Goal: Book appointment/travel/reservation

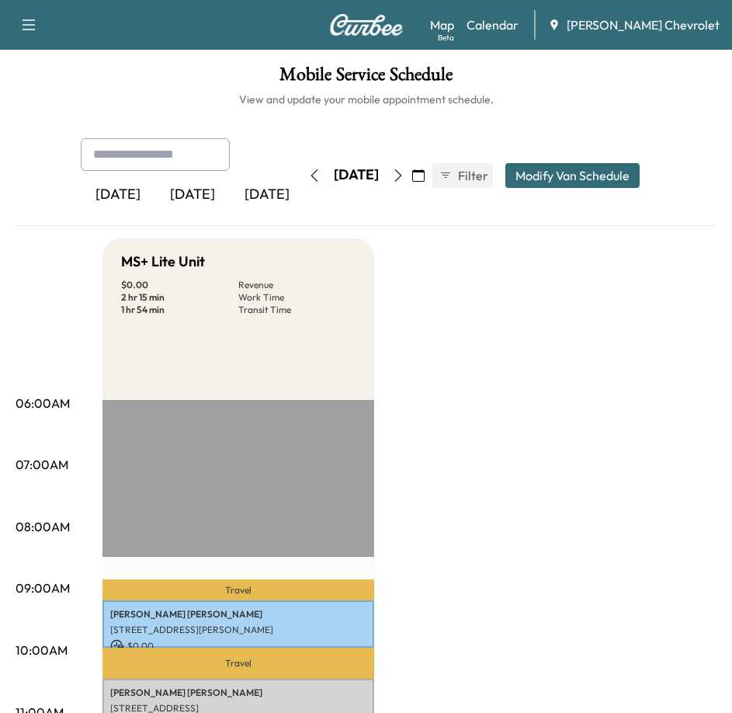
click at [432, 178] on div "[DATE] July 2025 S M T W T F S 29 30 1 2 3 4 5 6 7 8 9 10 11 12 13 14 15 16 17 …" at bounding box center [366, 175] width 130 height 25
click at [425, 176] on icon "button" at bounding box center [418, 175] width 12 height 12
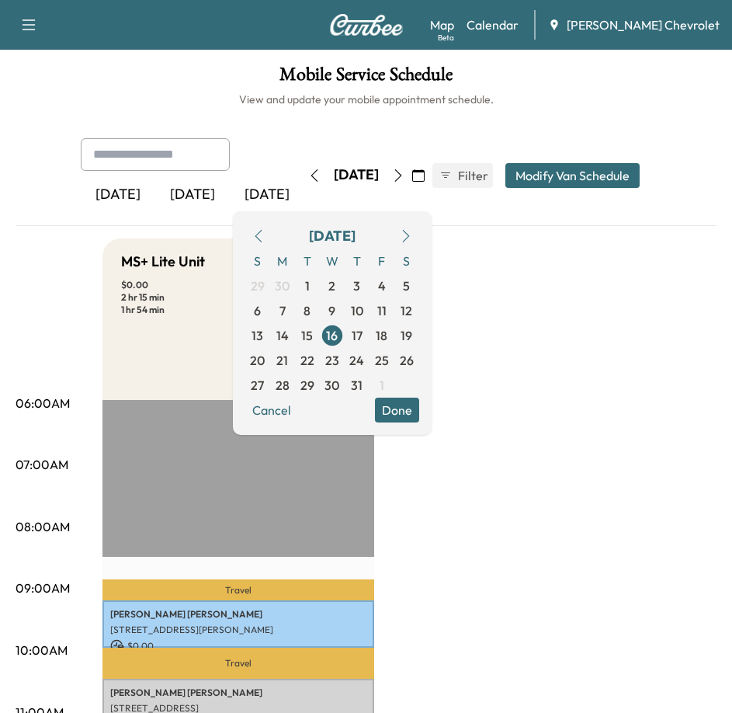
click at [412, 238] on icon "button" at bounding box center [406, 236] width 12 height 12
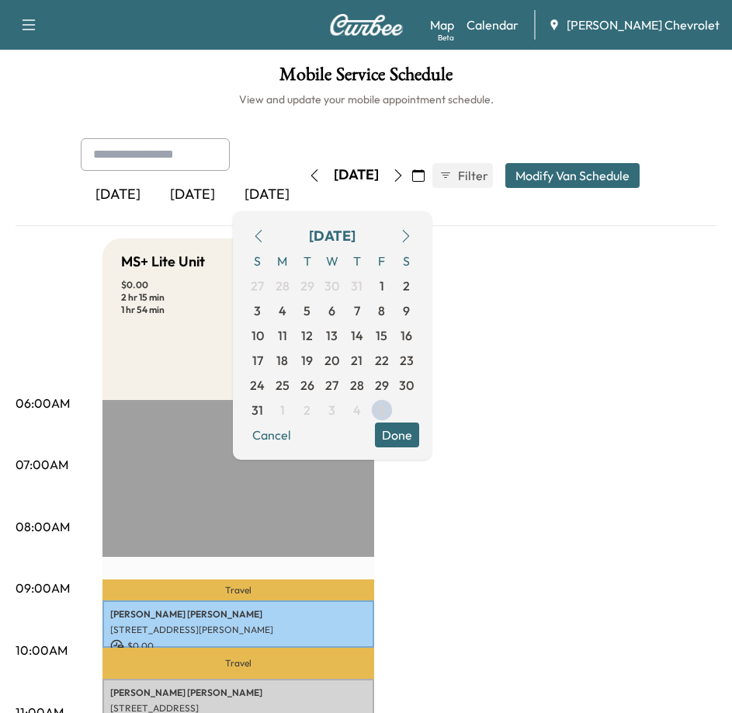
click at [412, 234] on icon "button" at bounding box center [406, 236] width 12 height 12
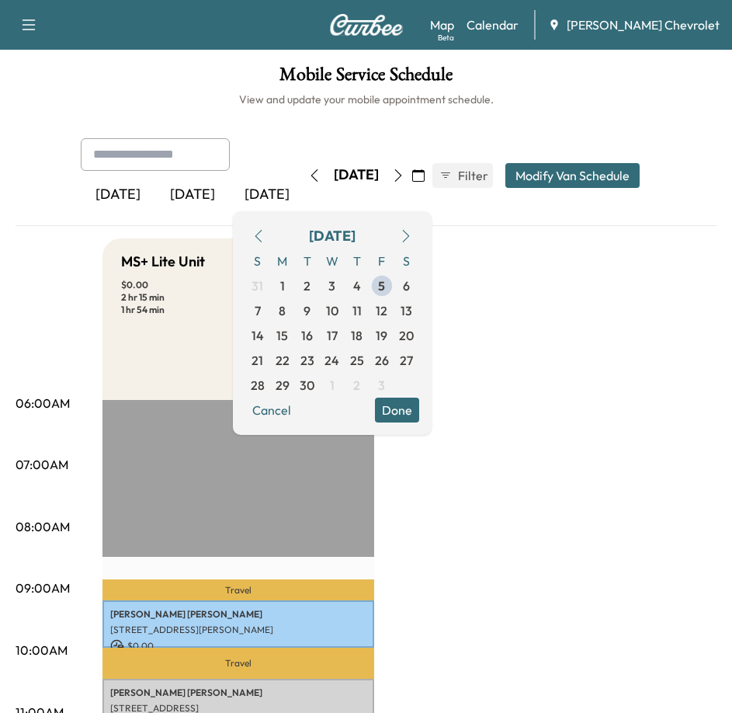
click at [412, 234] on icon "button" at bounding box center [406, 236] width 12 height 12
click at [265, 238] on icon "button" at bounding box center [258, 236] width 12 height 12
click at [295, 308] on span "8" at bounding box center [282, 310] width 25 height 25
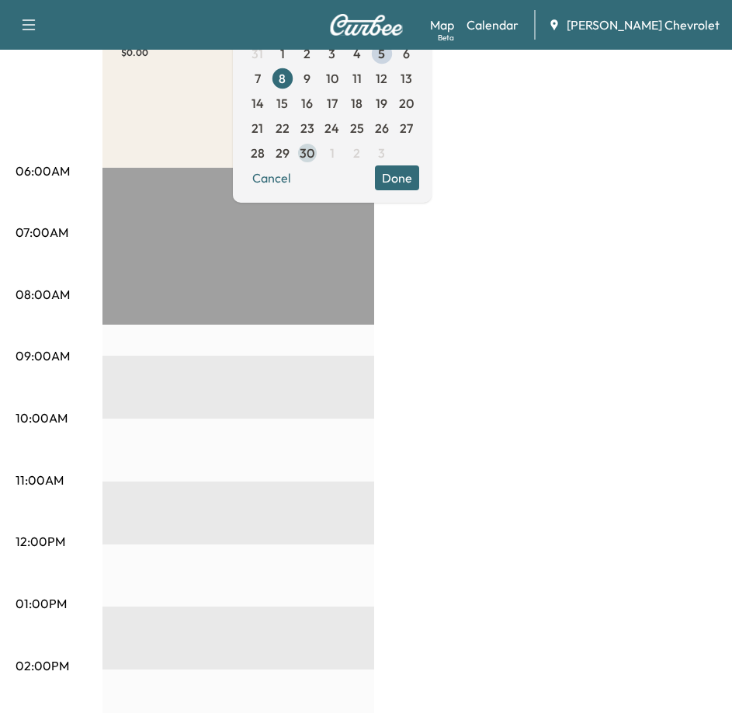
scroll to position [78, 0]
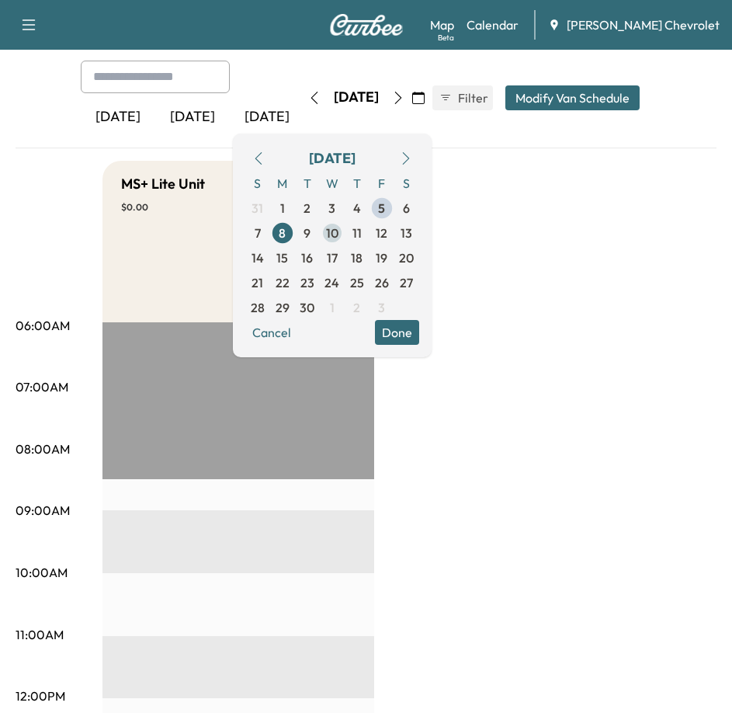
click at [338, 233] on span "10" at bounding box center [332, 233] width 12 height 19
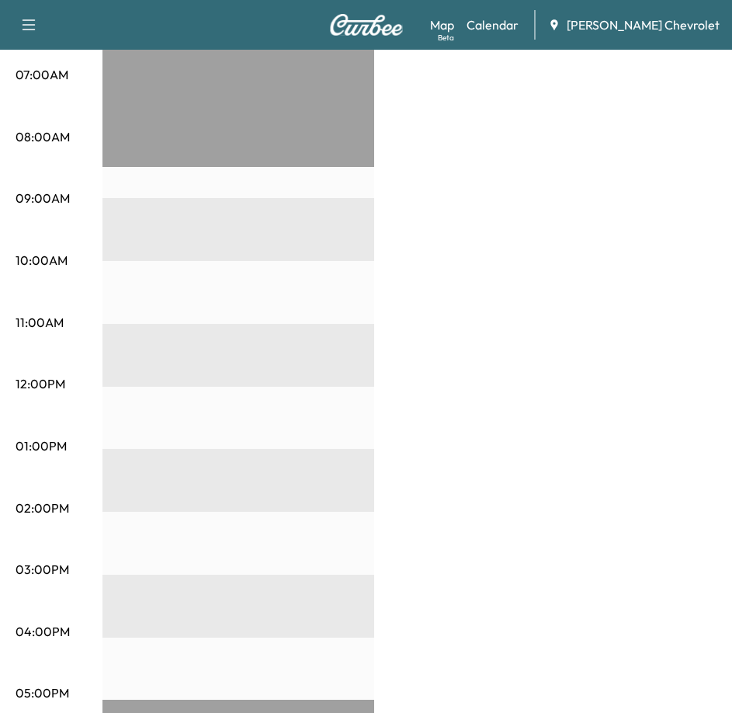
scroll to position [85, 0]
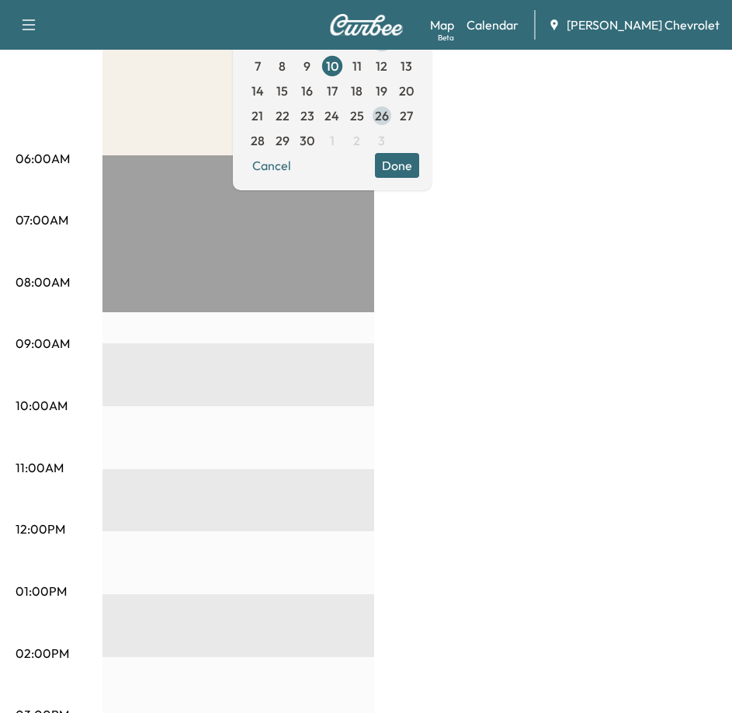
scroll to position [162, 0]
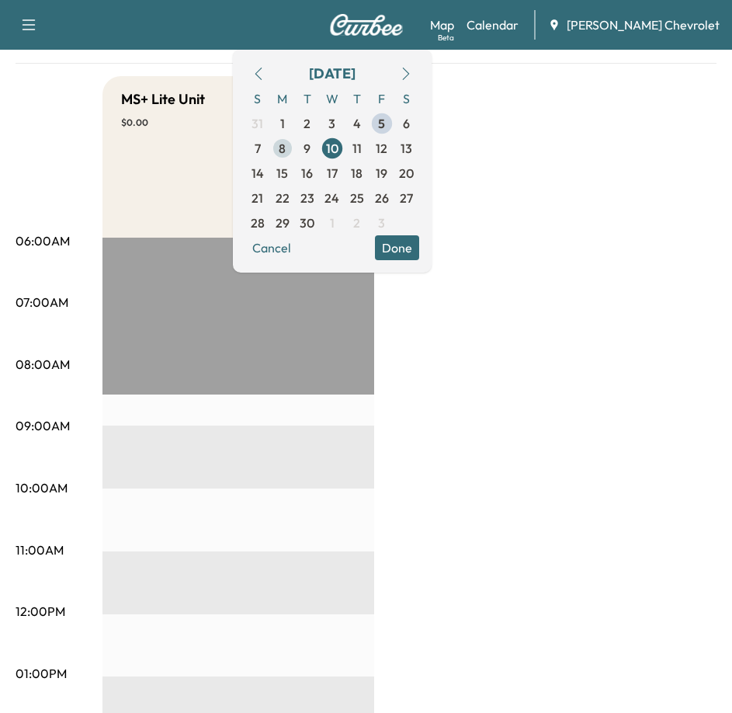
click at [295, 147] on span "8" at bounding box center [282, 148] width 25 height 25
